Goal: Information Seeking & Learning: Learn about a topic

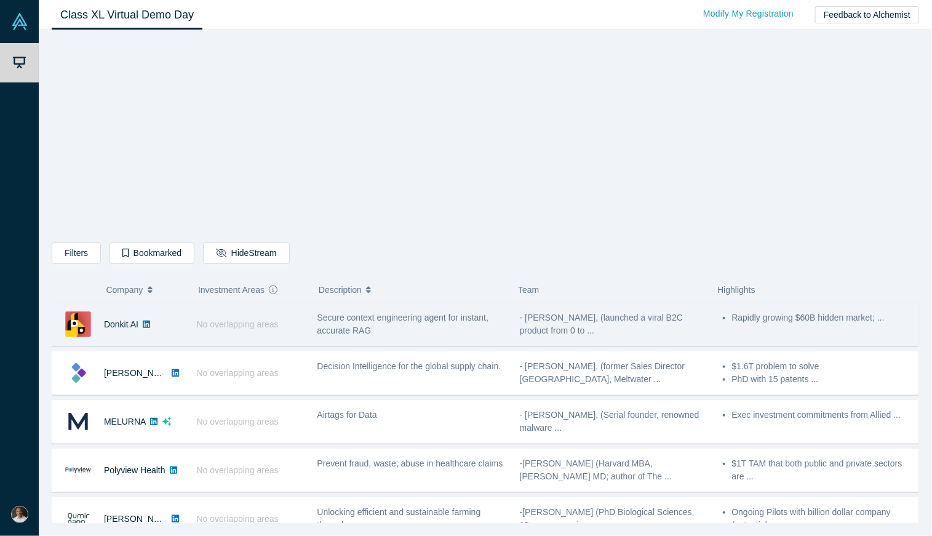
click at [401, 335] on span "Secure context engineering agent for instant, accurate RAG" at bounding box center [404, 324] width 172 height 23
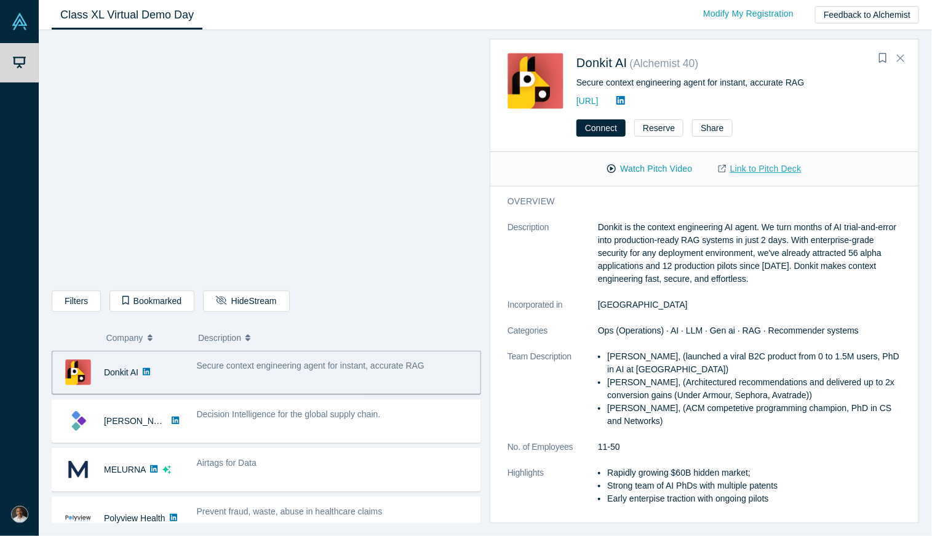
click at [787, 180] on link "Link to Pitch Deck" at bounding box center [760, 169] width 109 height 22
click at [897, 63] on icon "Close" at bounding box center [900, 57] width 7 height 11
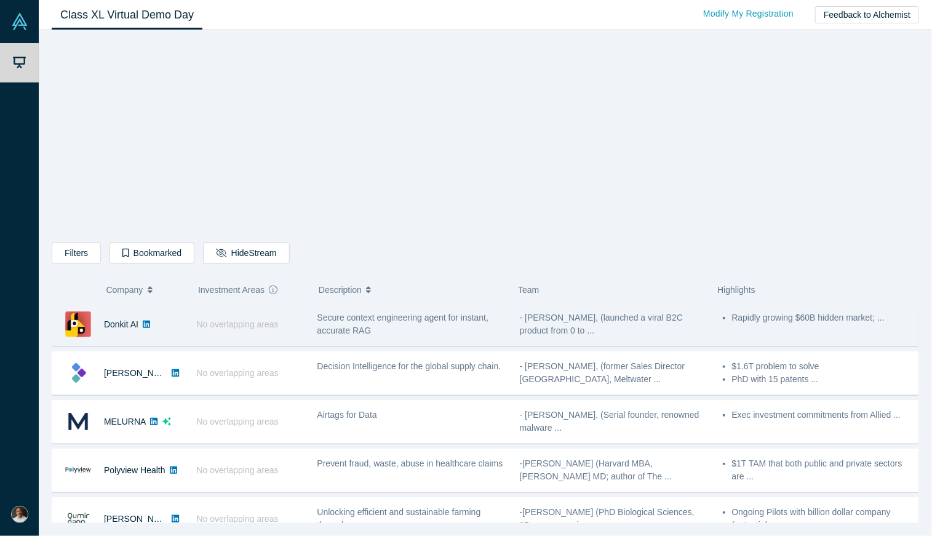
click at [190, 346] on div "Donkit AI" at bounding box center [121, 324] width 138 height 42
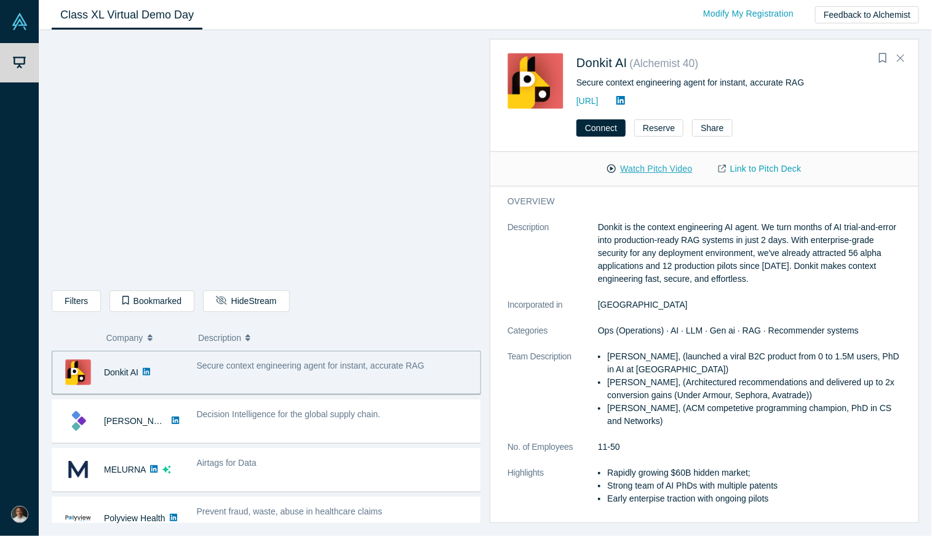
click at [660, 180] on button "Watch Pitch Video" at bounding box center [650, 169] width 111 height 22
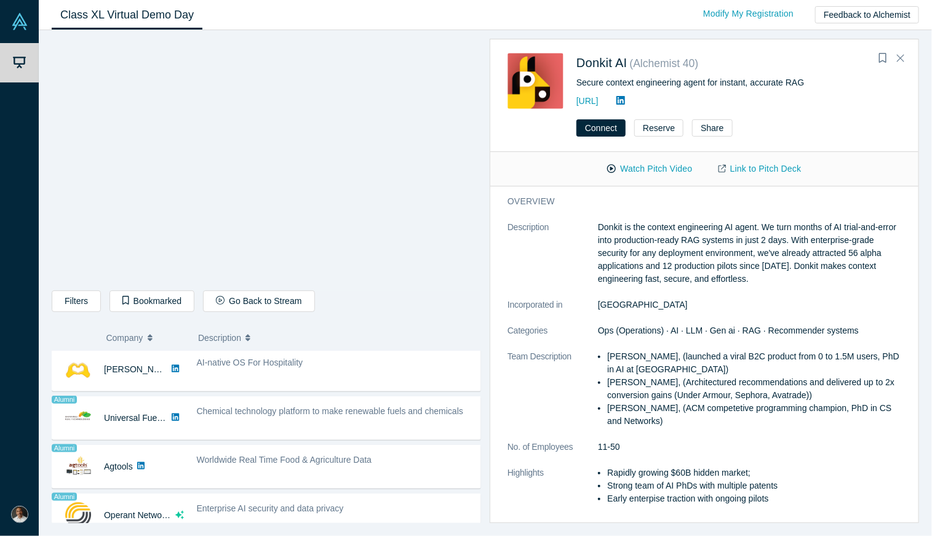
click at [184, 245] on div "Fuse" at bounding box center [118, 223] width 132 height 42
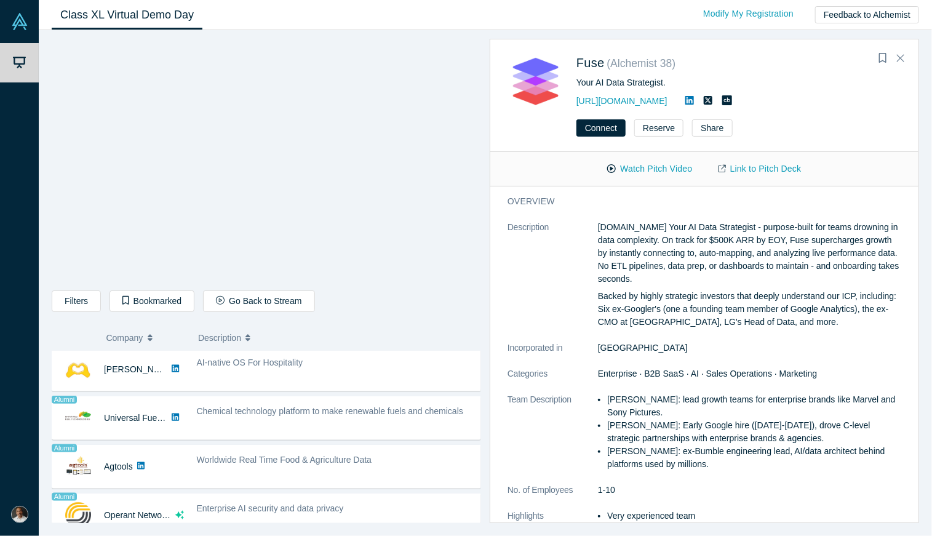
scroll to position [663, 0]
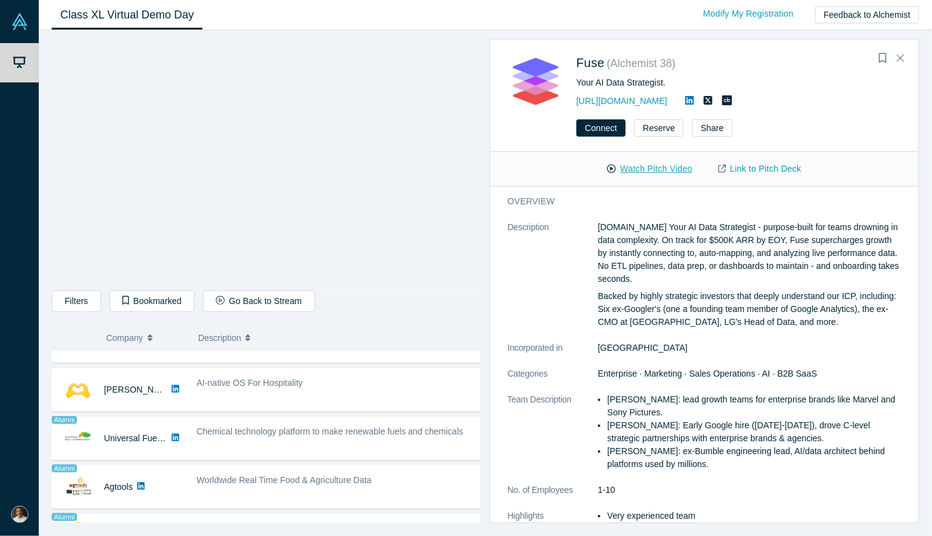
click at [627, 180] on button "Watch Pitch Video" at bounding box center [650, 169] width 111 height 22
